Goal: Information Seeking & Learning: Compare options

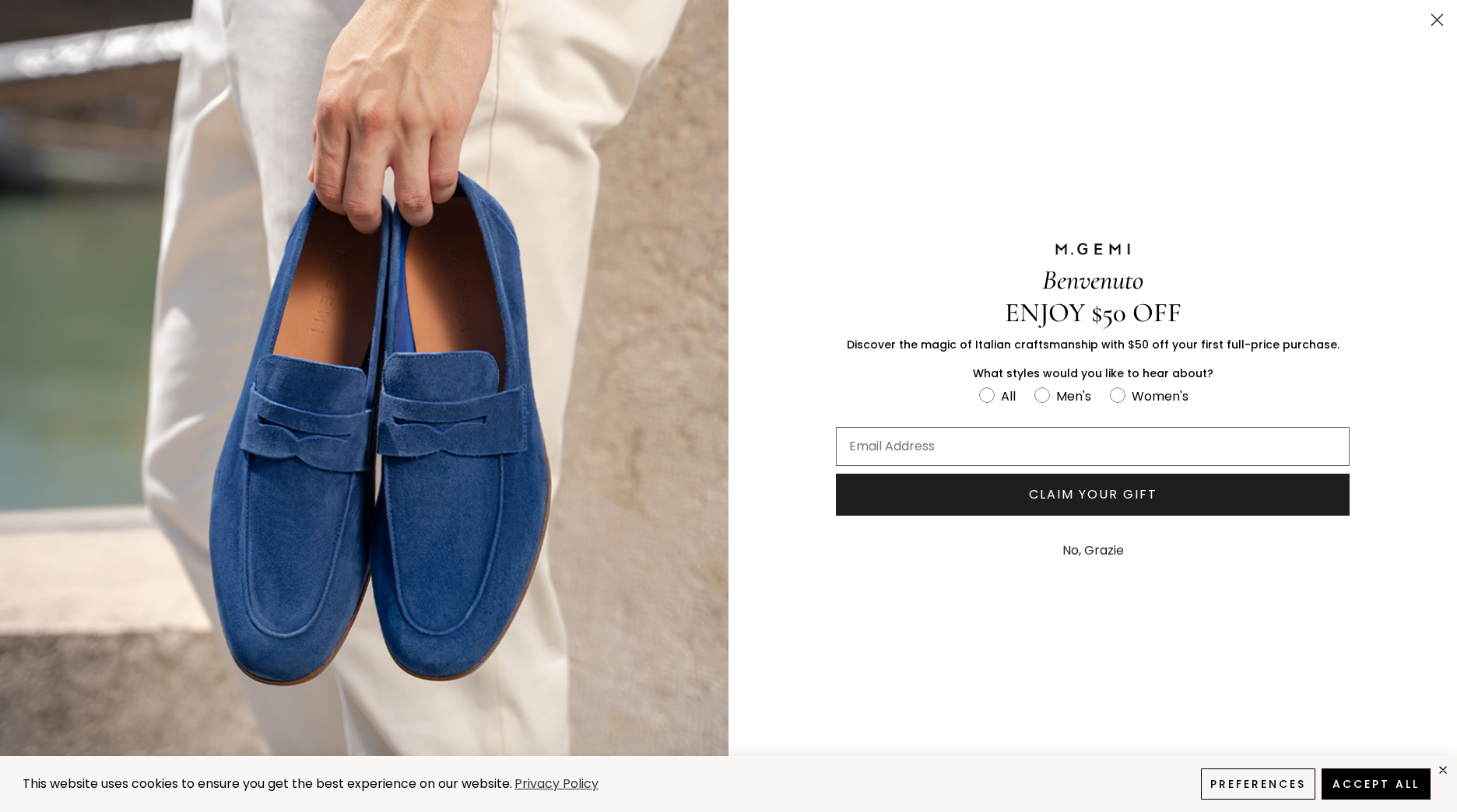
click at [1439, 18] on icon "Close dialog" at bounding box center [1437, 19] width 11 height 11
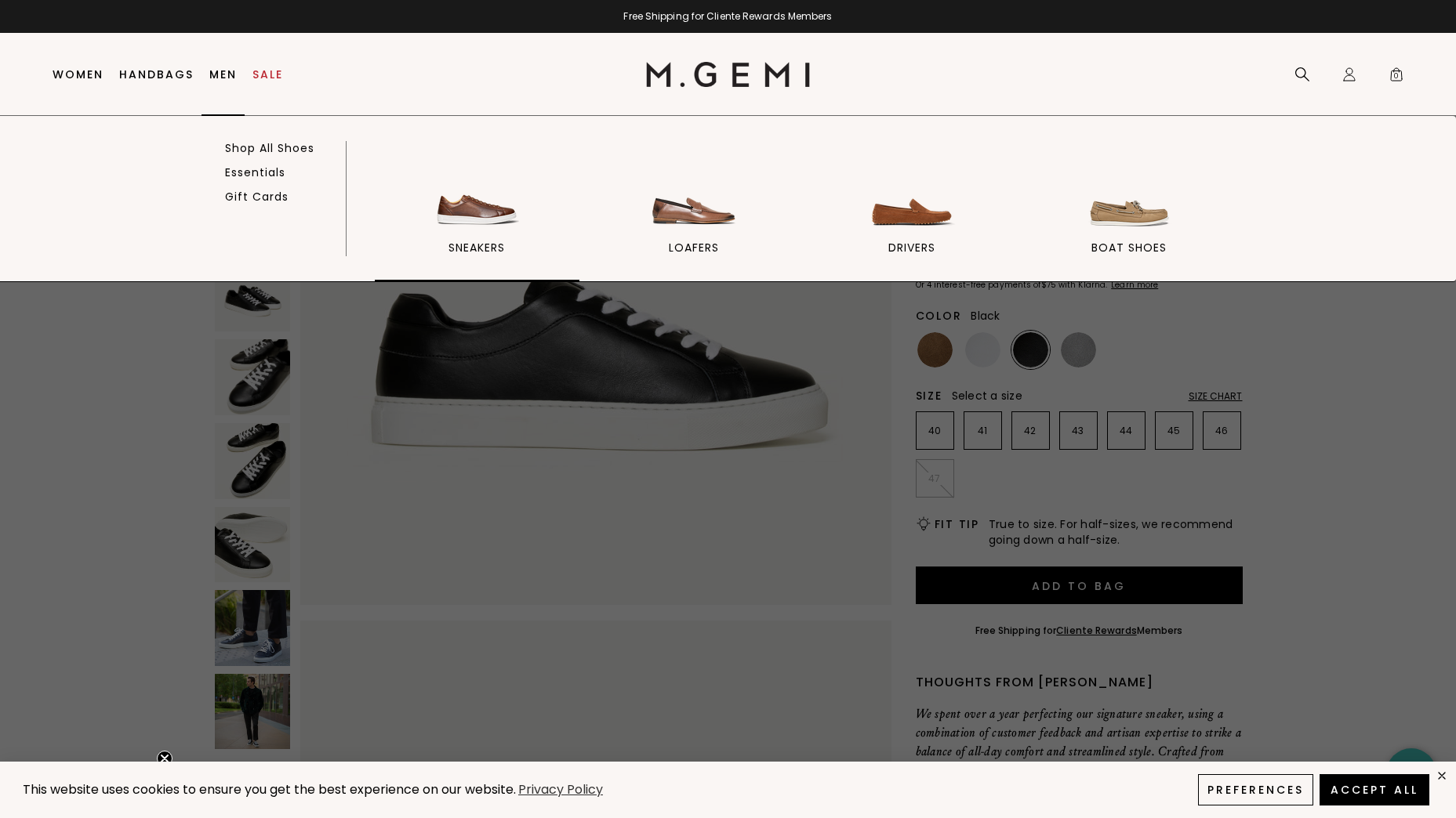
click at [472, 208] on img at bounding box center [476, 188] width 87 height 87
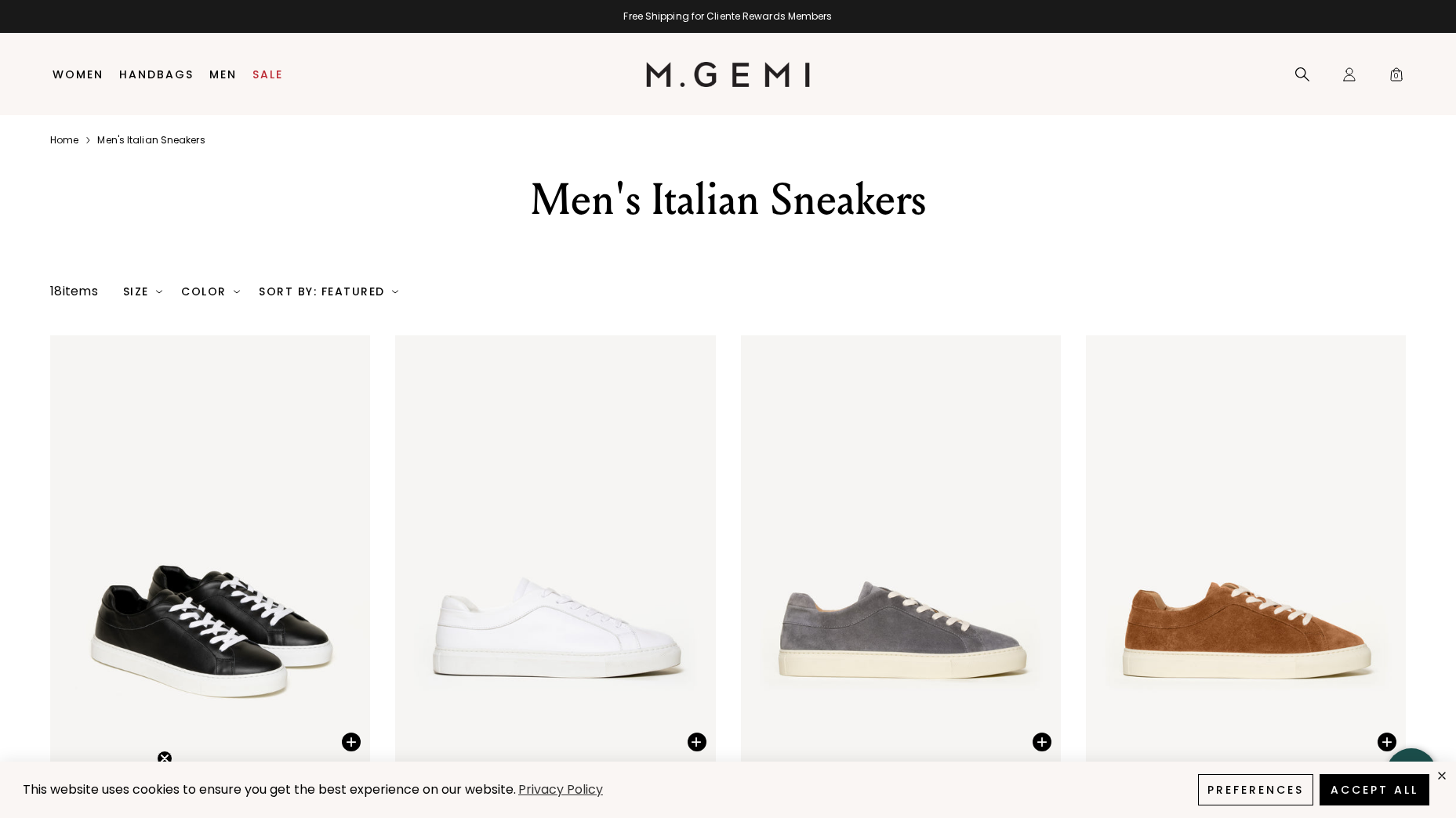
click at [704, 70] on img at bounding box center [727, 75] width 164 height 26
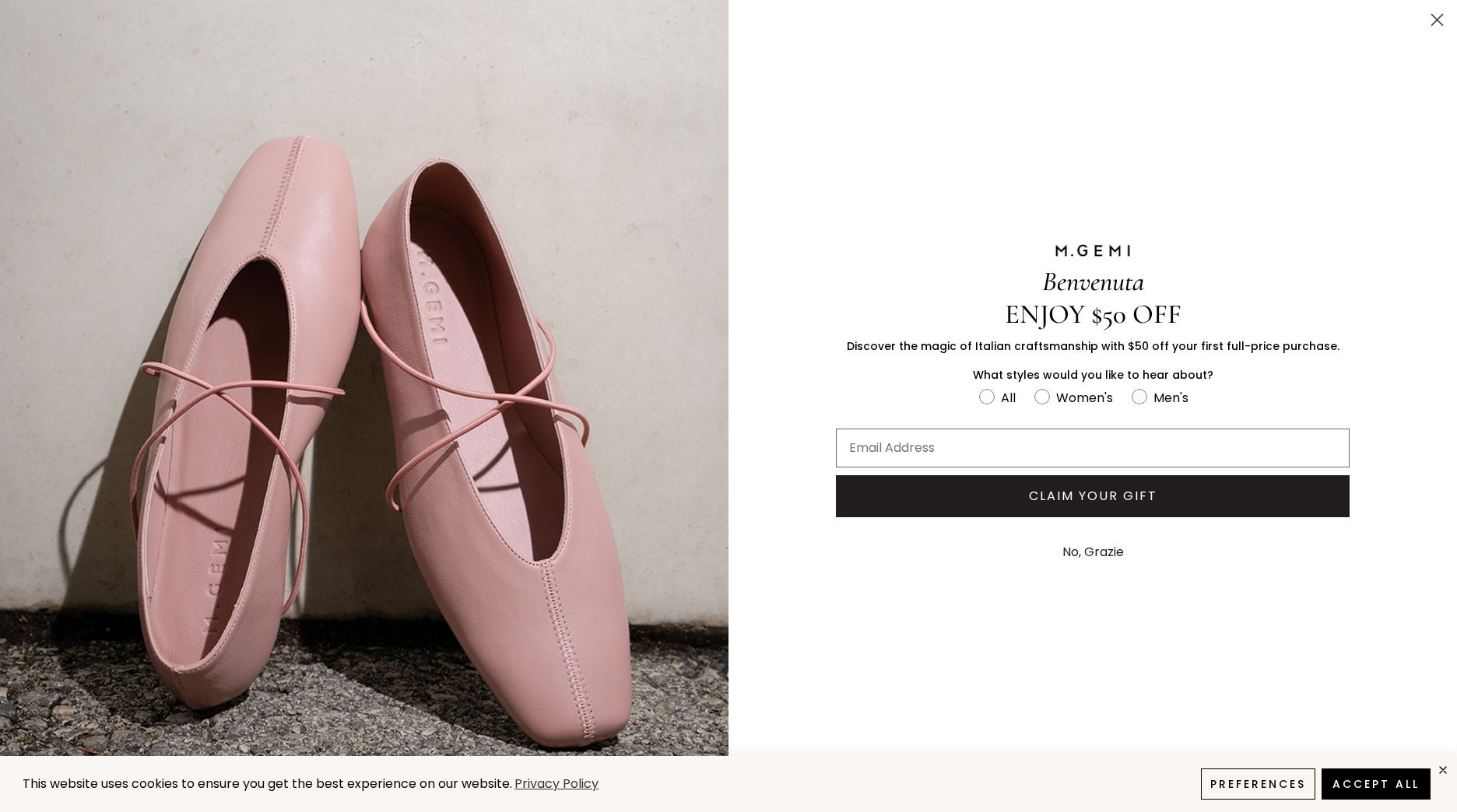
click at [1432, 17] on icon "Close dialog" at bounding box center [1437, 19] width 11 height 11
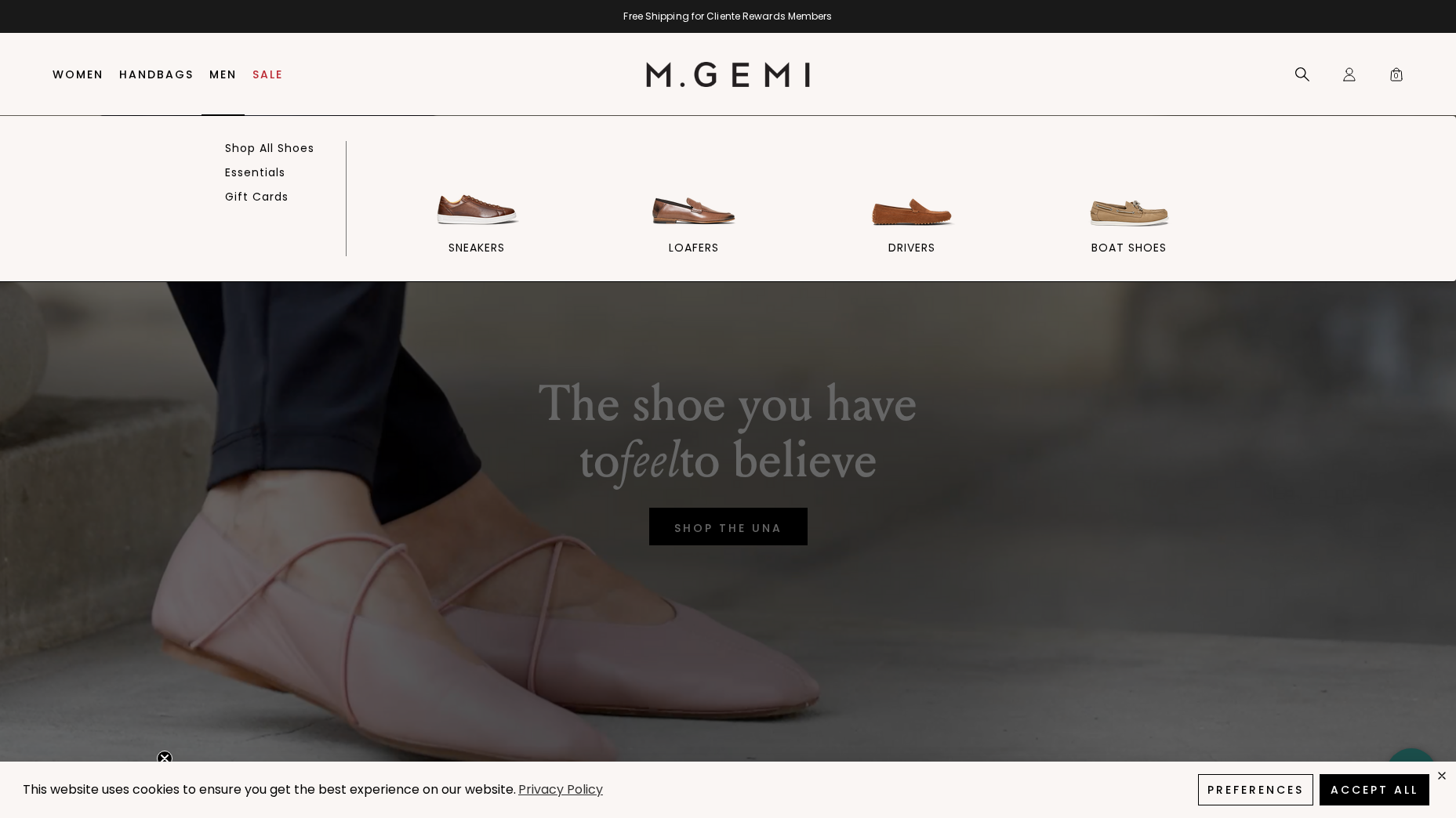
click at [213, 71] on link "Men" at bounding box center [223, 75] width 27 height 13
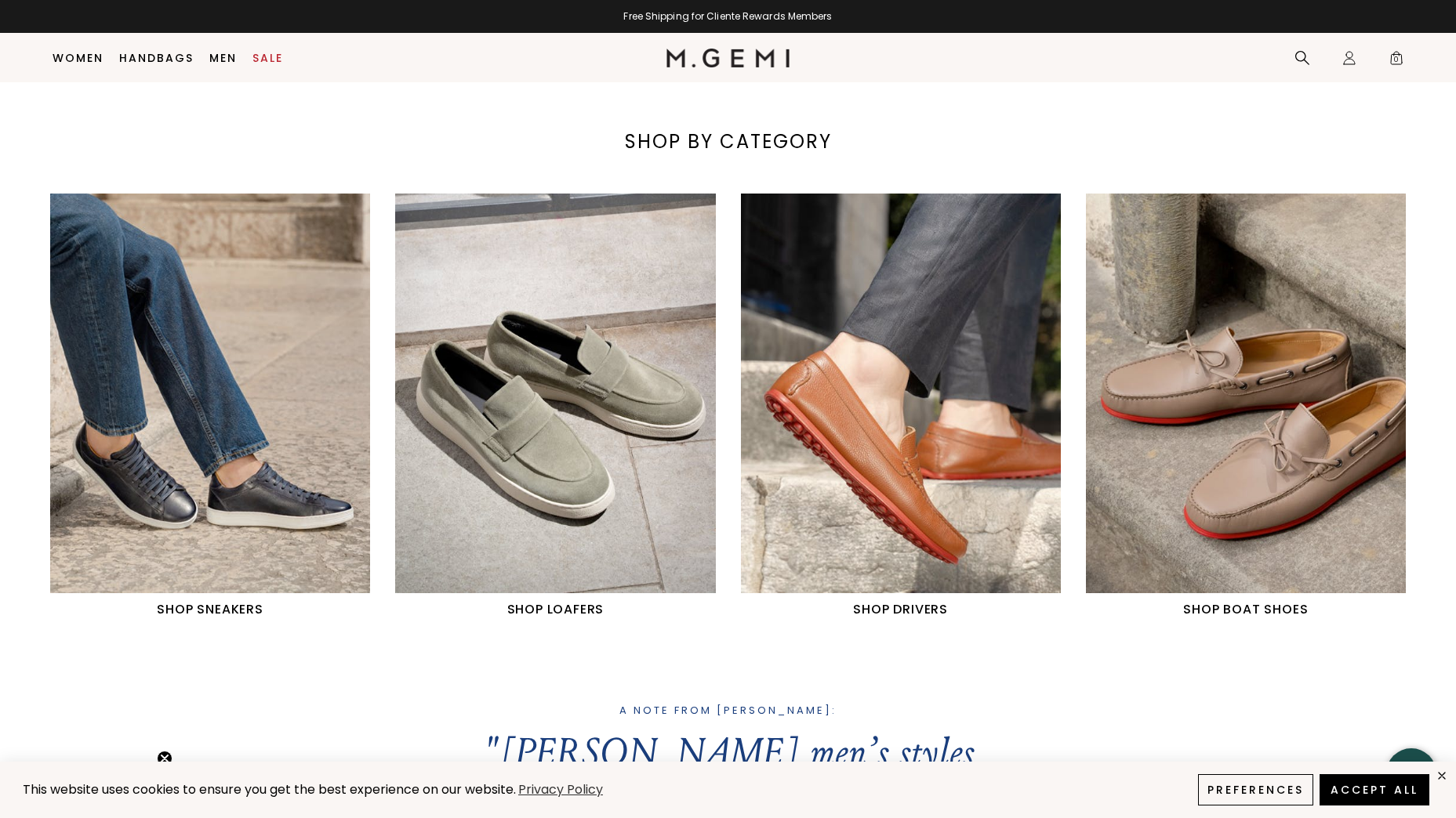
scroll to position [750, 0]
click at [550, 434] on img "2 / 4" at bounding box center [555, 393] width 320 height 400
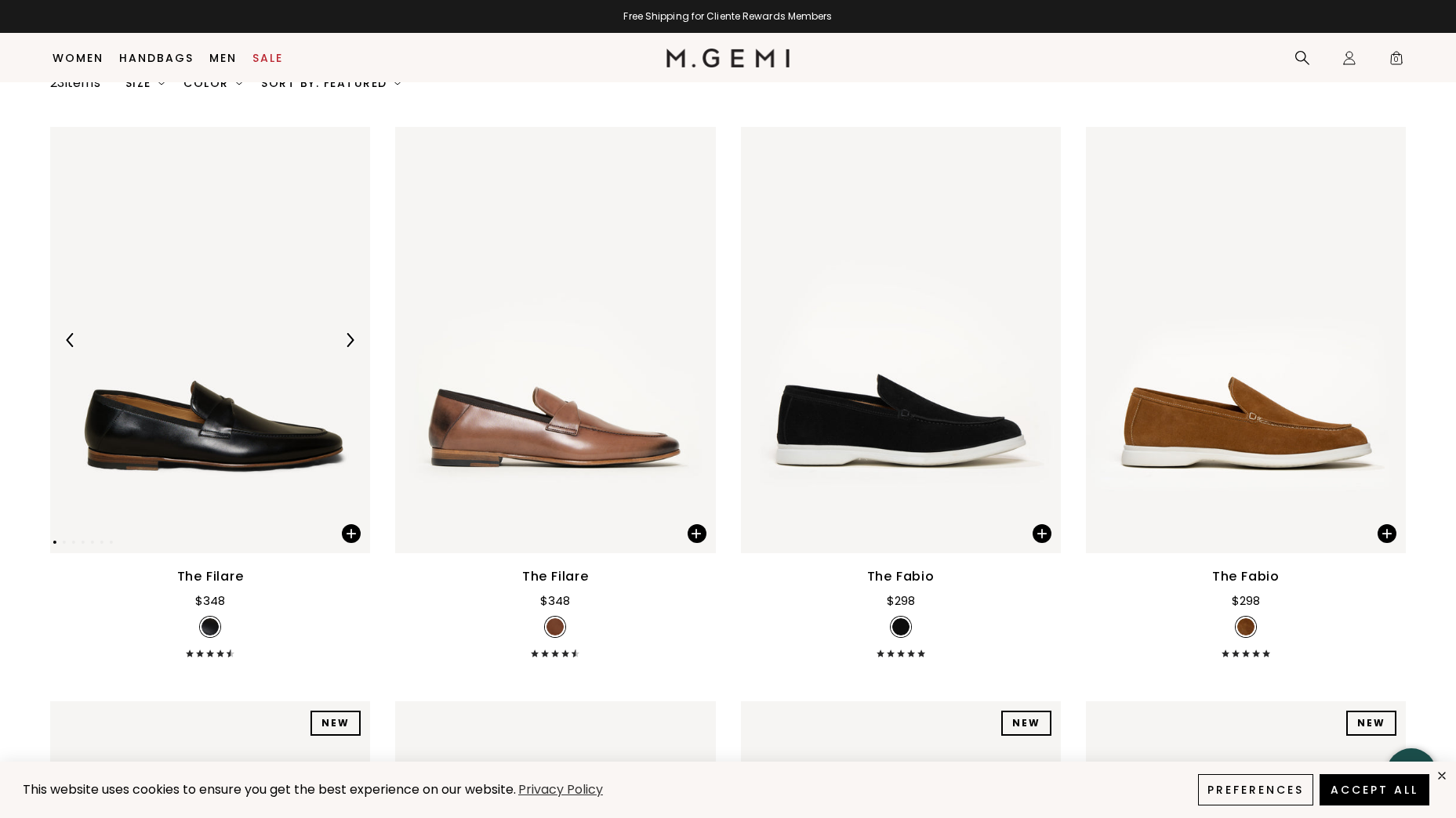
scroll to position [359, 0]
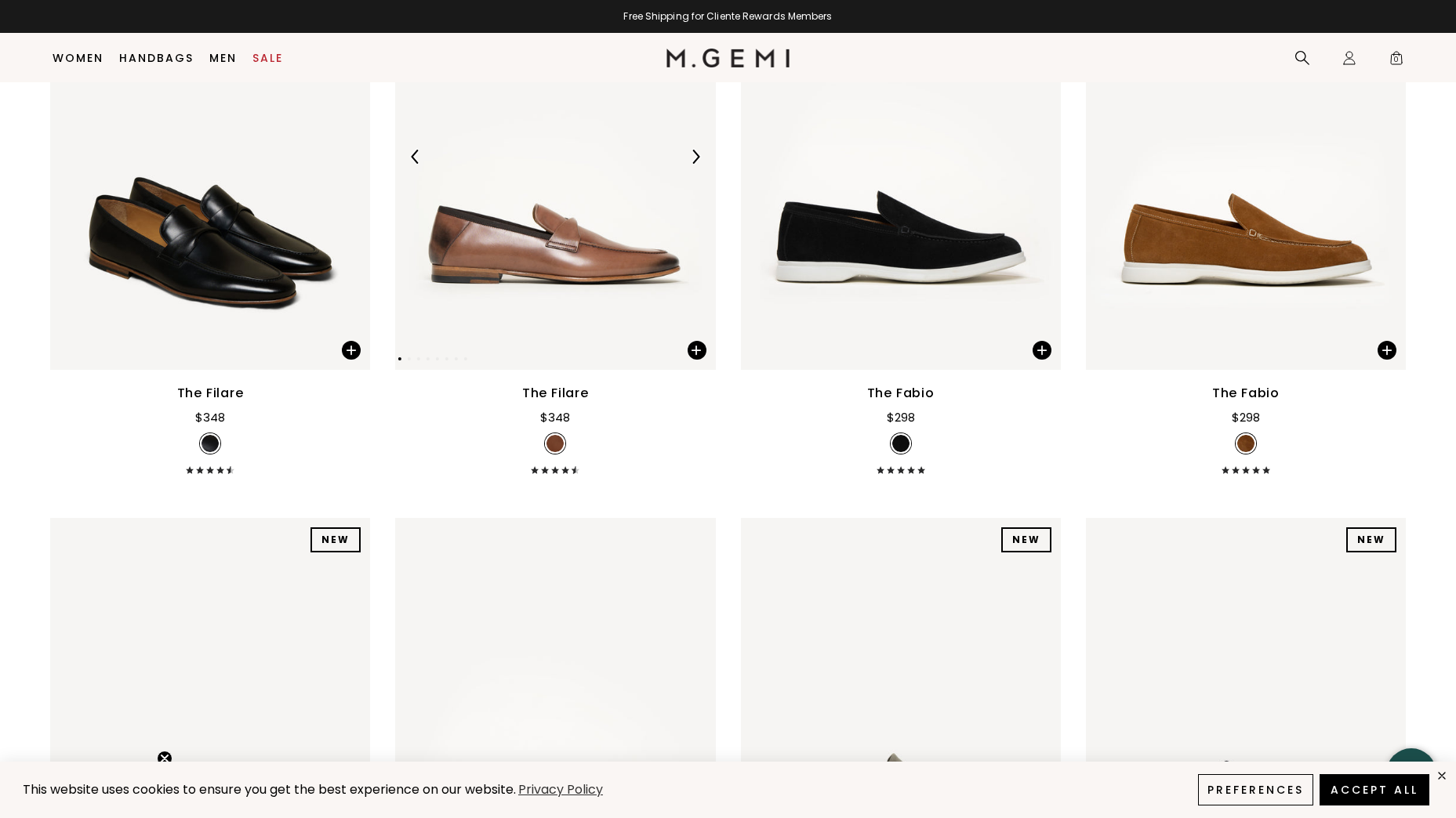
click at [582, 266] on img at bounding box center [555, 156] width 320 height 427
click at [542, 218] on img at bounding box center [555, 156] width 320 height 427
click at [699, 154] on img at bounding box center [696, 157] width 14 height 14
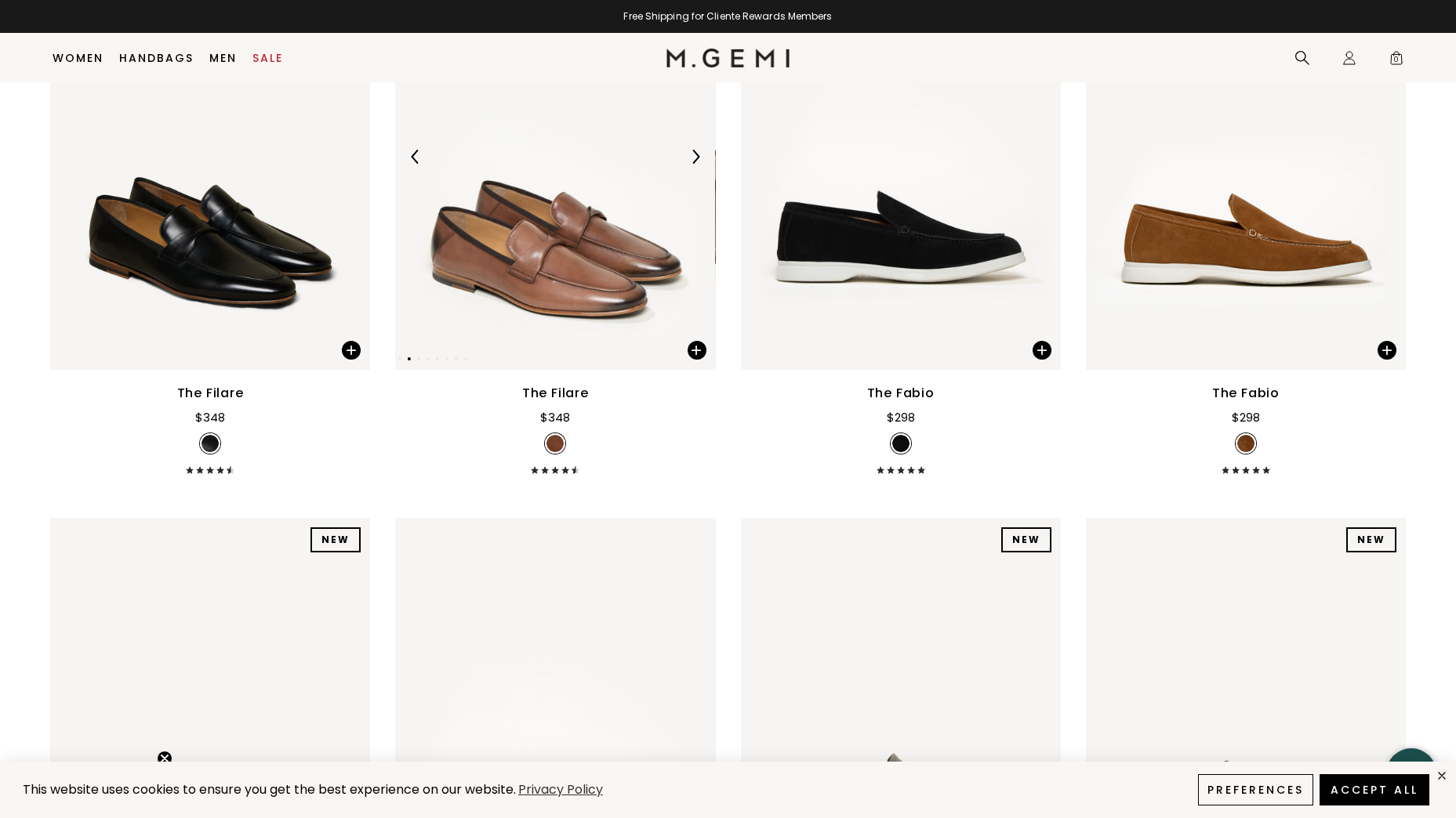
click at [699, 154] on img at bounding box center [696, 157] width 14 height 14
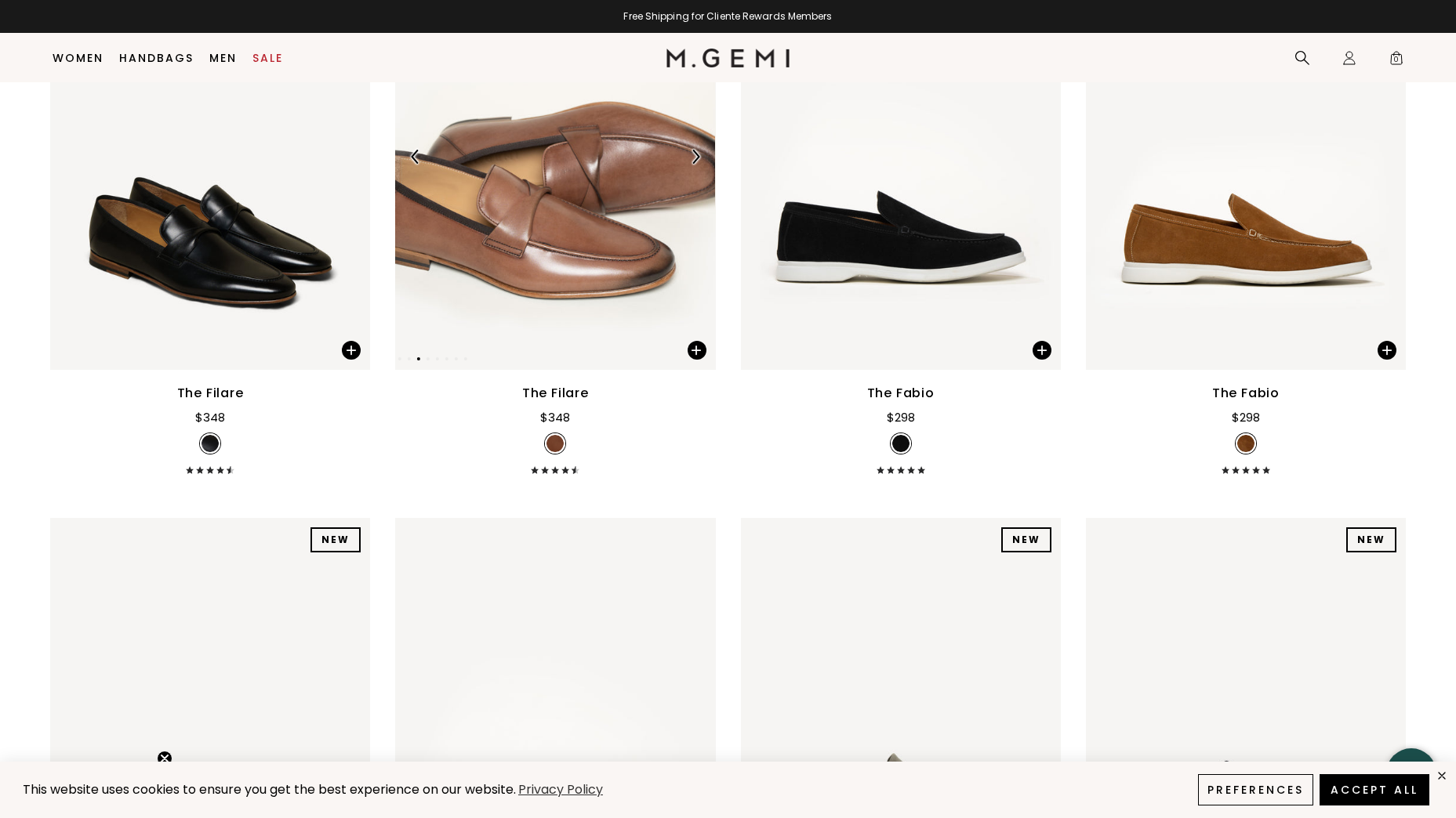
click at [699, 154] on img at bounding box center [696, 157] width 14 height 14
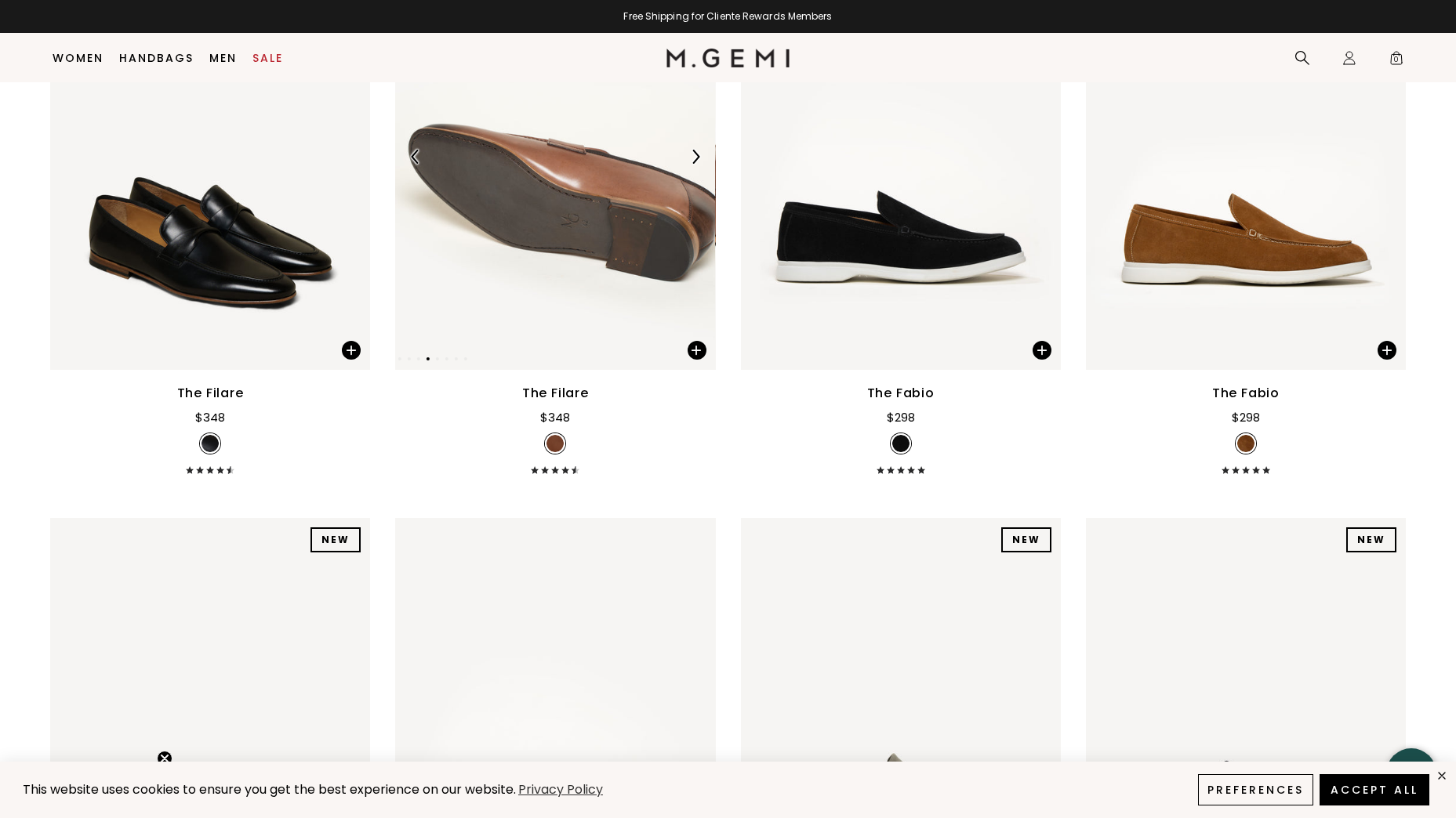
click at [699, 154] on img at bounding box center [696, 157] width 14 height 14
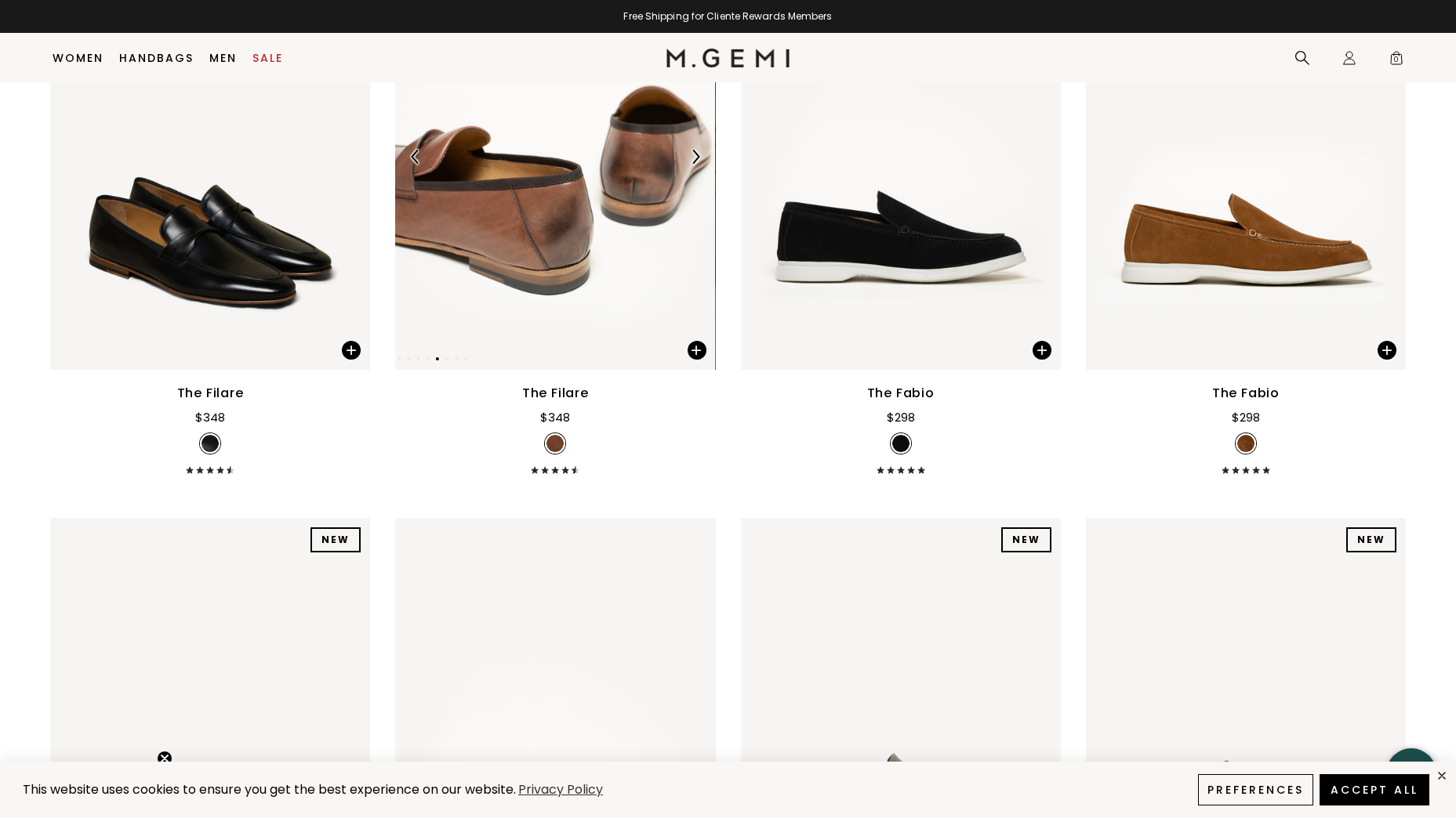
click at [699, 154] on img at bounding box center [696, 157] width 14 height 14
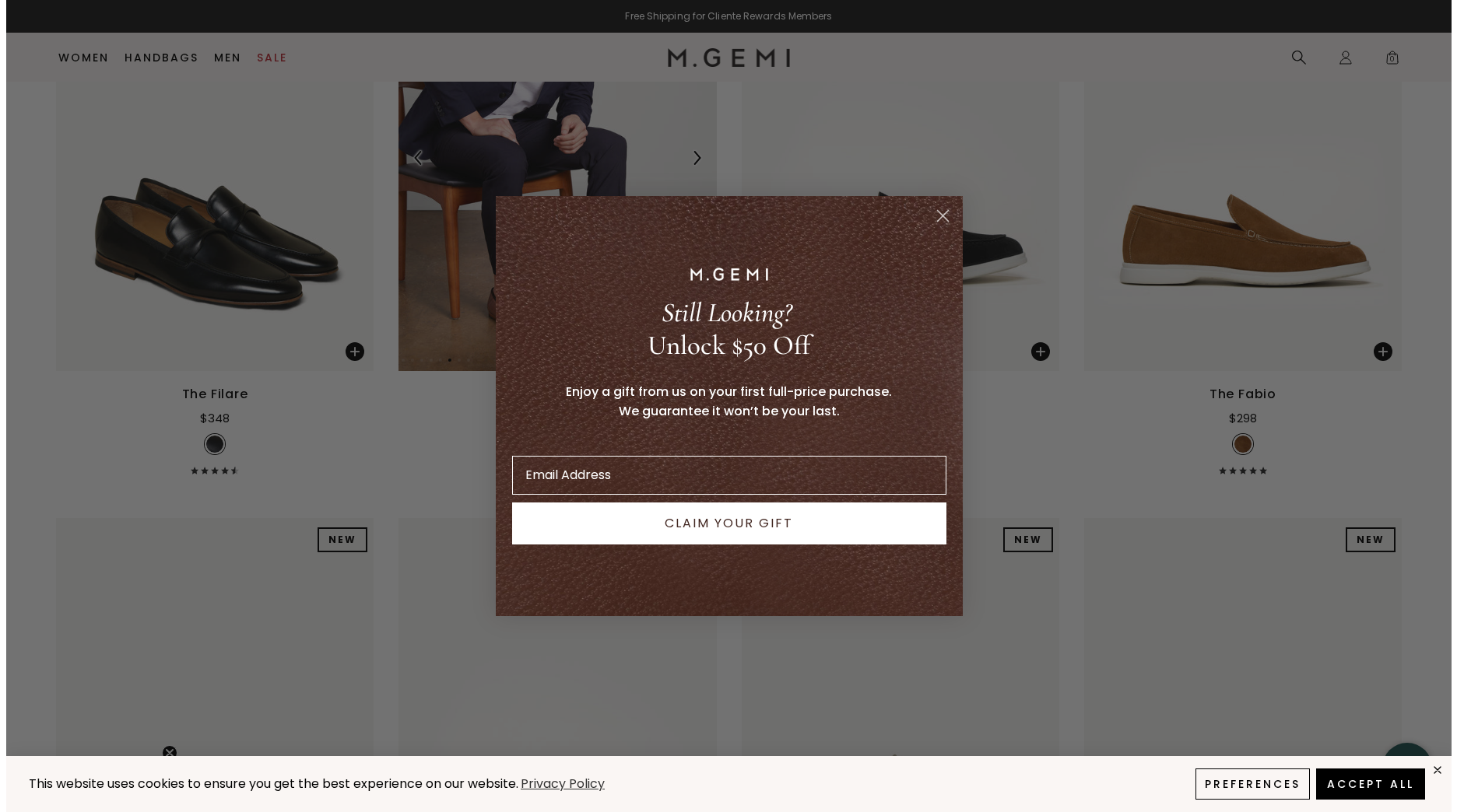
scroll to position [360, 0]
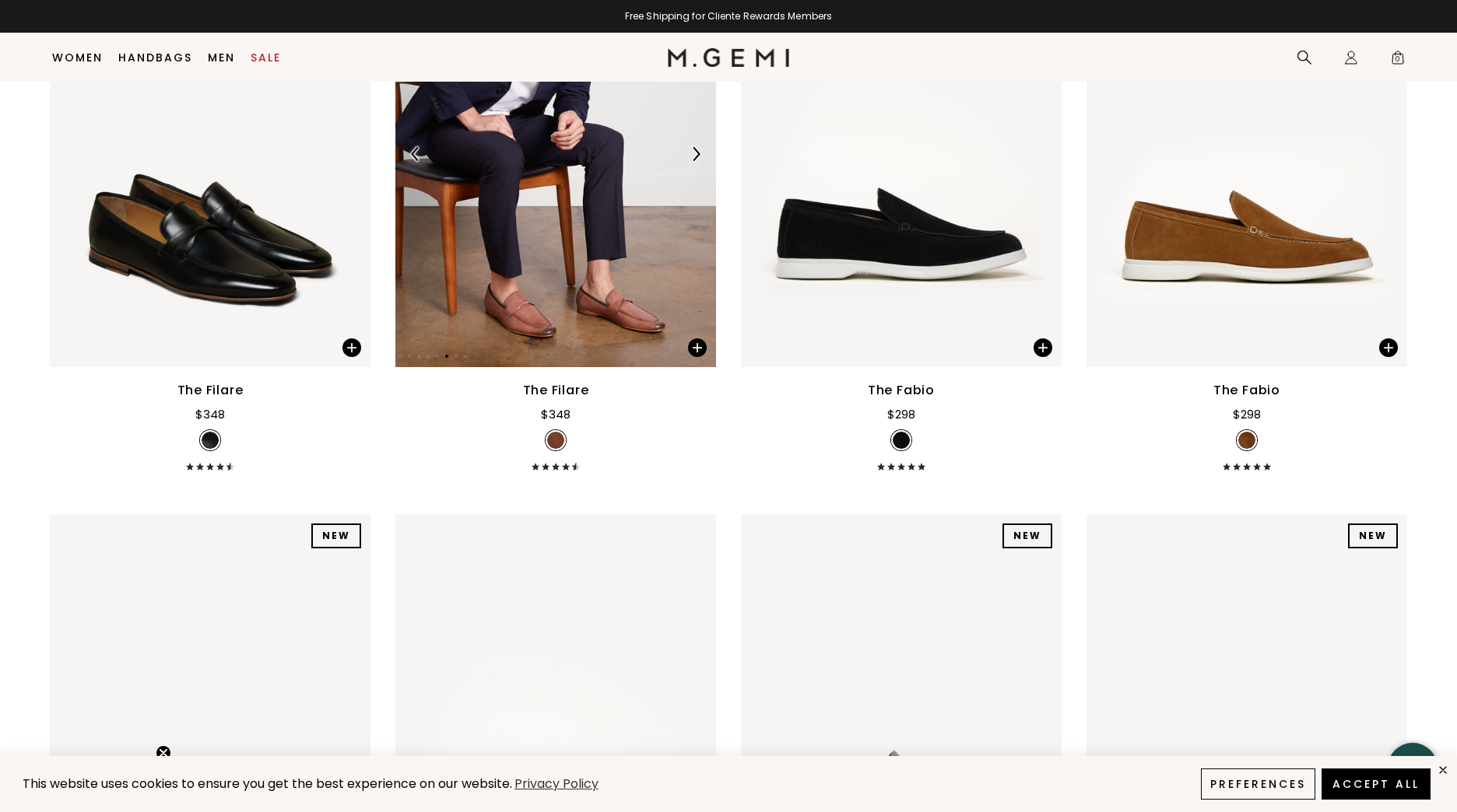
click at [693, 153] on div "Close dialog Still Looking? Unlock $50 Off Enjoy a gift from us on your first f…" at bounding box center [728, 406] width 1457 height 812
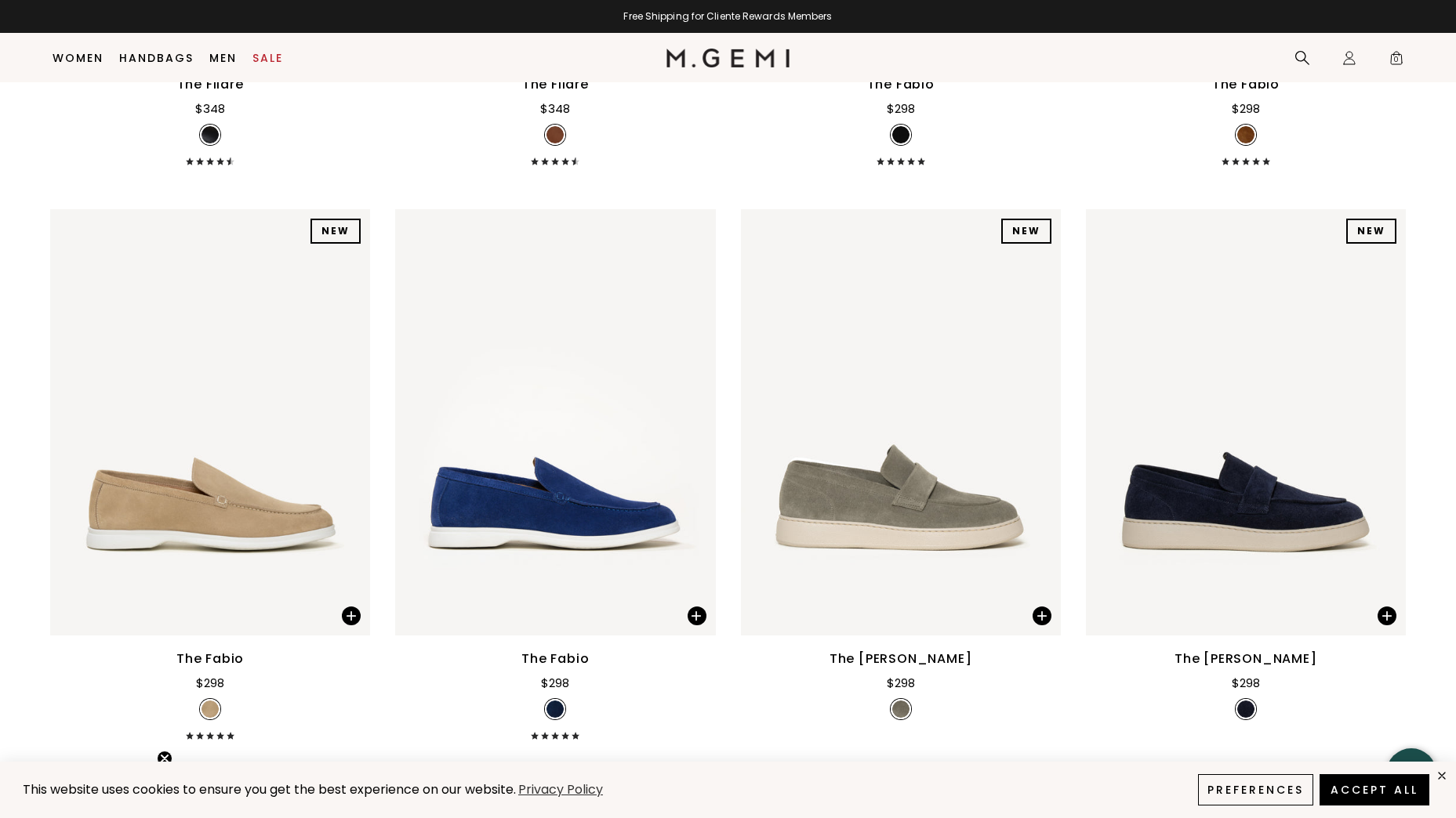
scroll to position [673, 0]
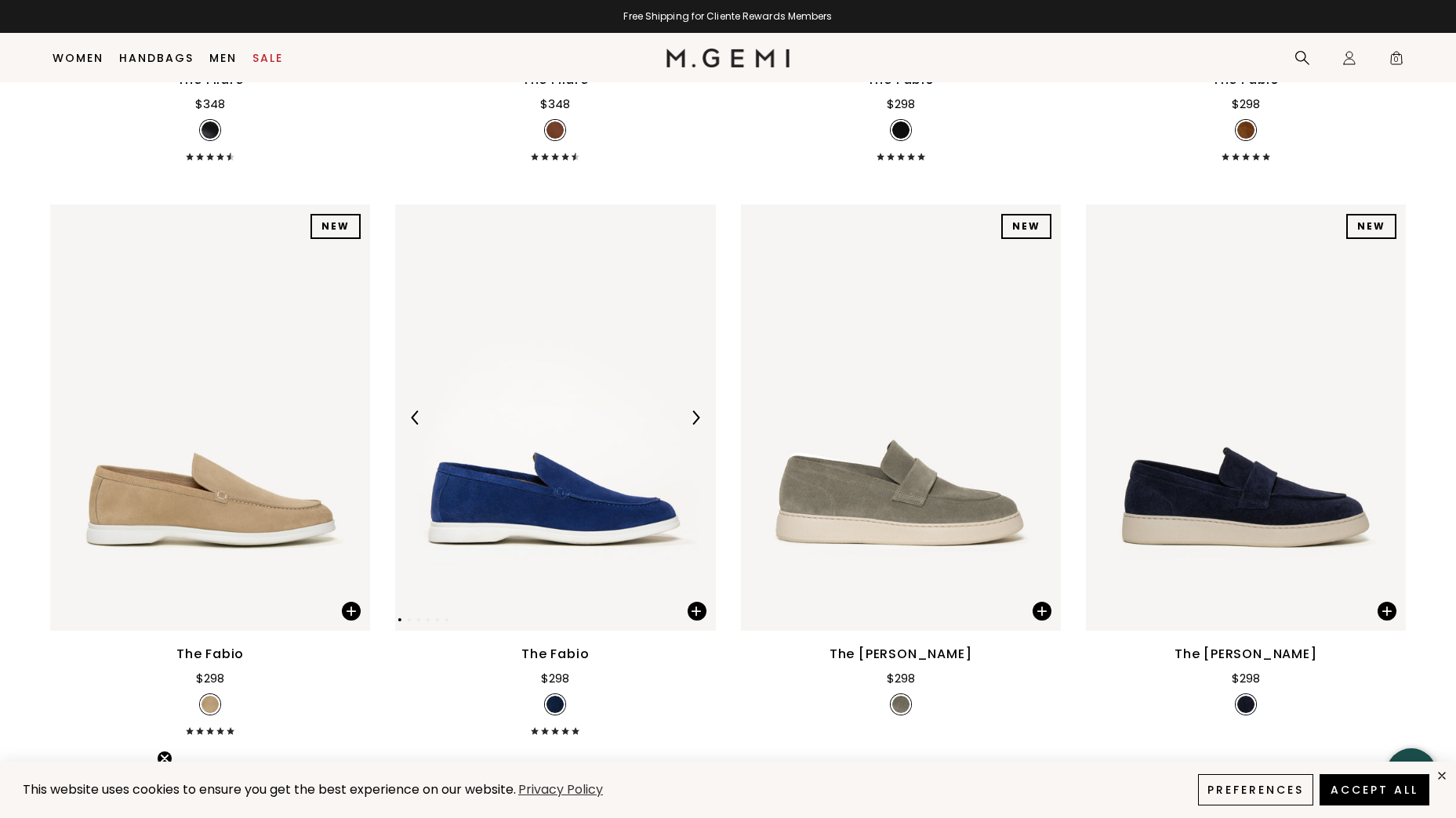
click at [562, 413] on div at bounding box center [555, 418] width 320 height 26
click at [693, 415] on img at bounding box center [696, 418] width 14 height 14
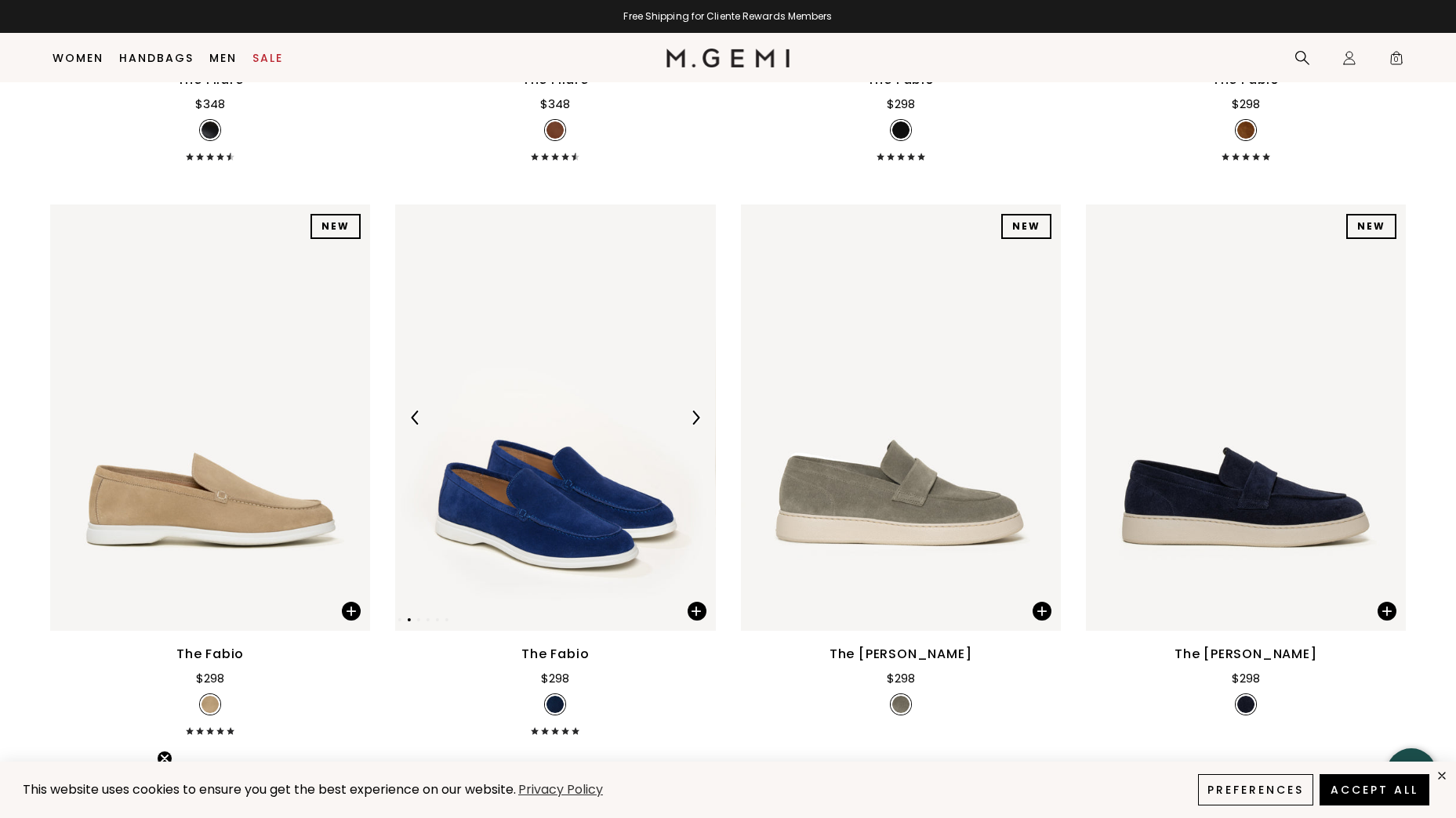
click at [693, 415] on img at bounding box center [696, 418] width 14 height 14
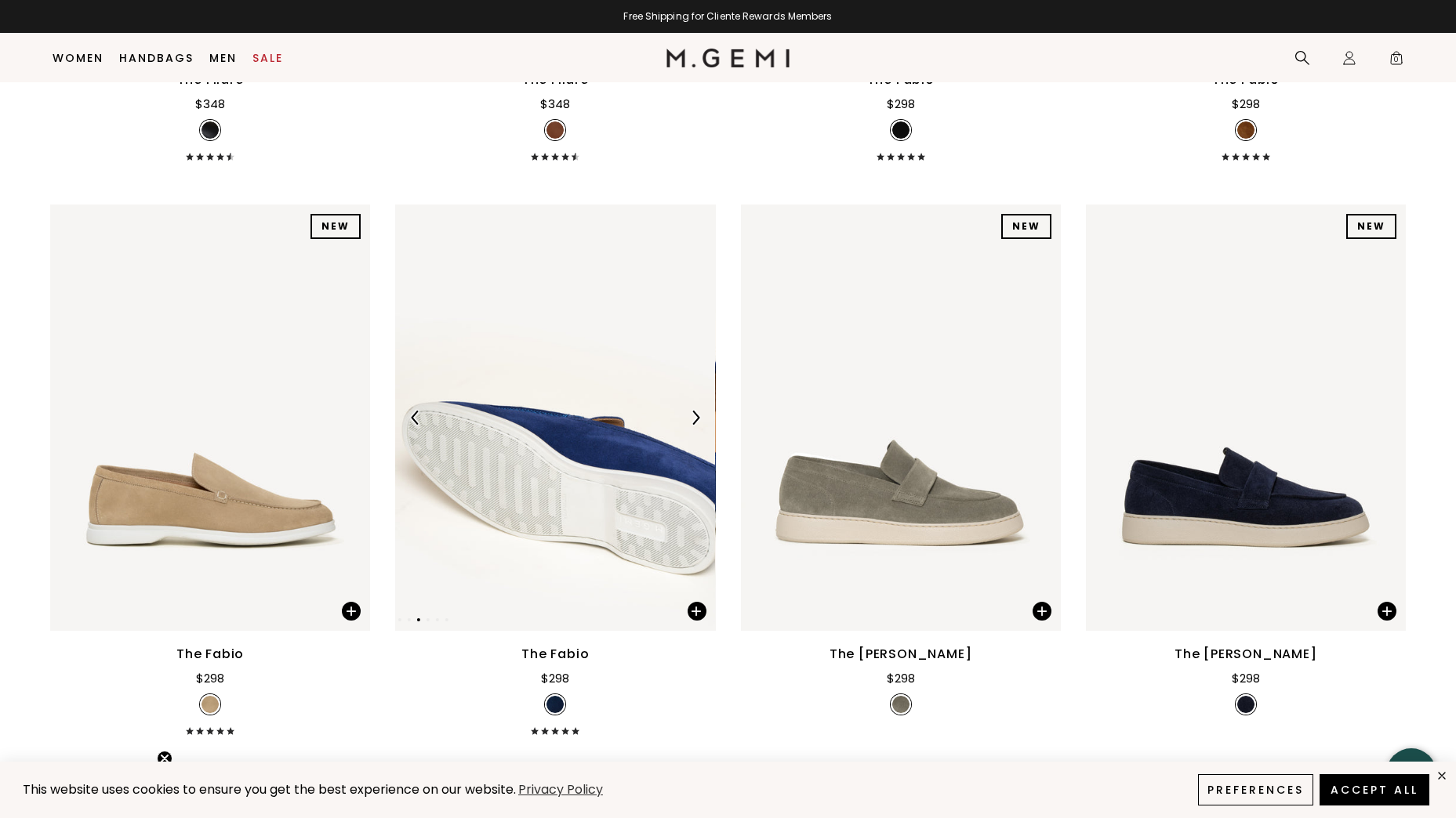
click at [693, 415] on img at bounding box center [696, 418] width 14 height 14
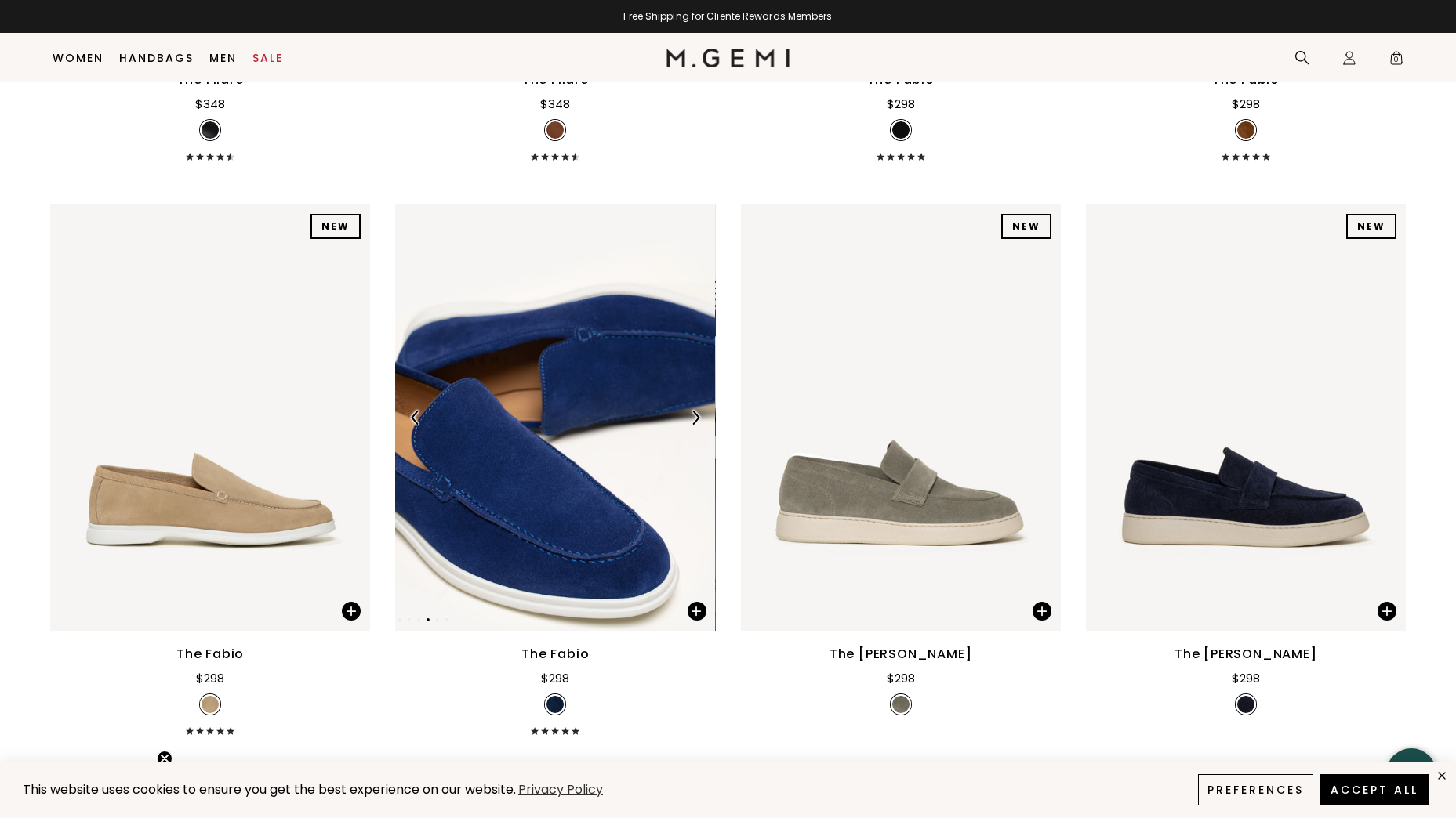
click at [693, 415] on img at bounding box center [696, 418] width 14 height 14
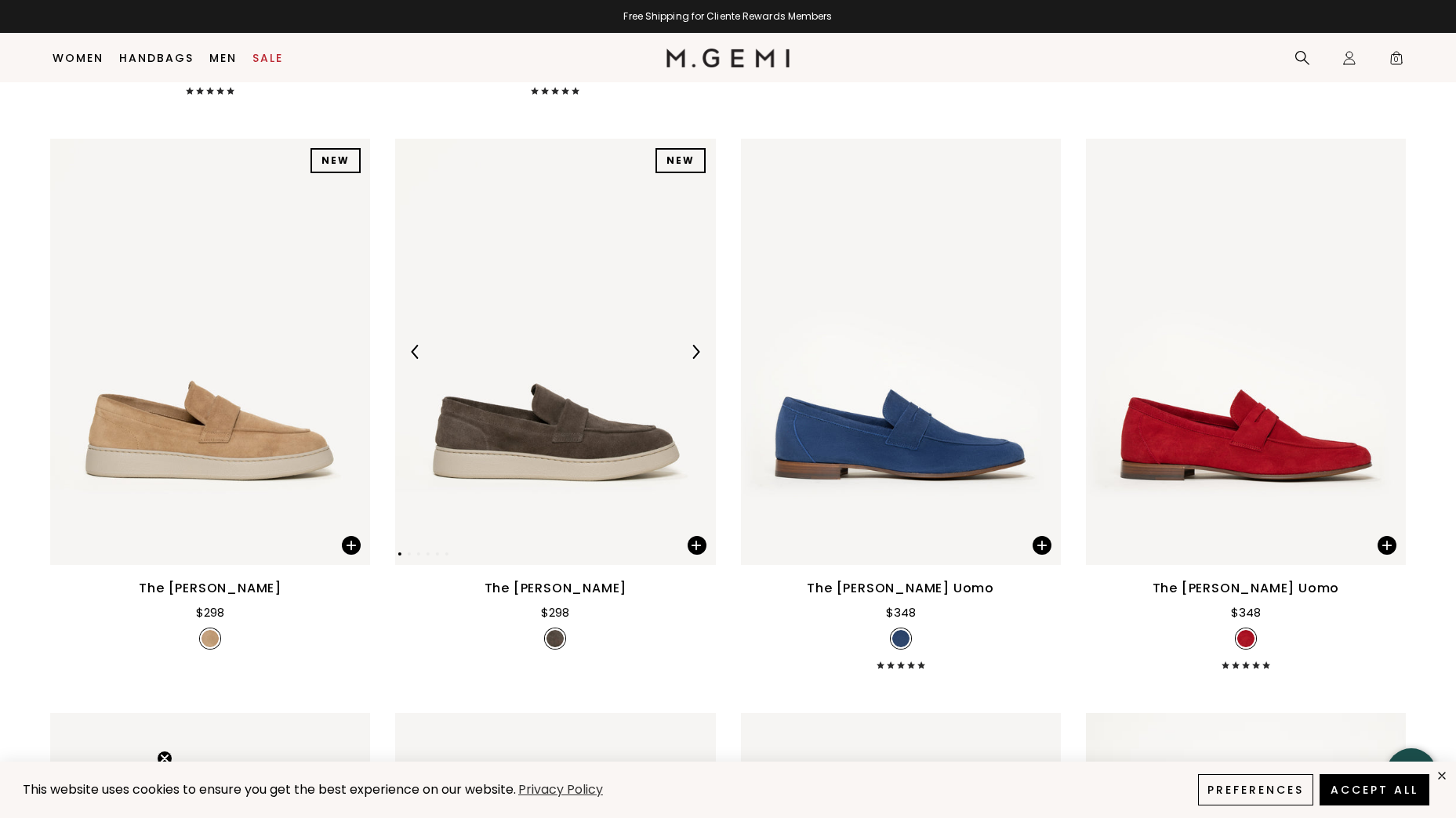
scroll to position [1769, 0]
